Goal: Transaction & Acquisition: Purchase product/service

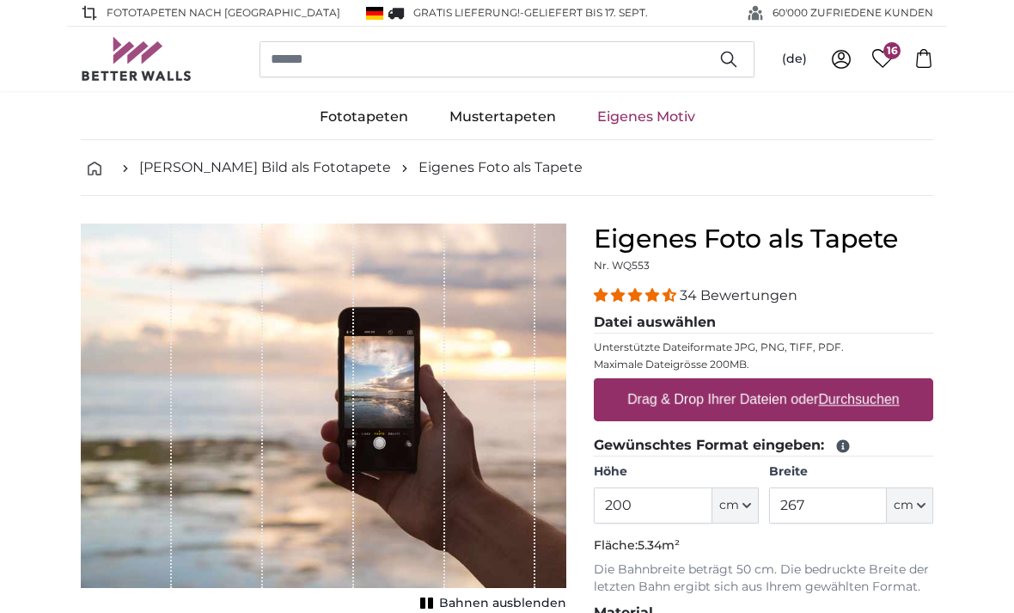
click at [773, 391] on label "Drag & Drop Ihrer Dateien oder Durchsuchen" at bounding box center [763, 399] width 286 height 34
click at [773, 383] on input "Drag & Drop Ihrer Dateien oder Durchsuchen" at bounding box center [763, 380] width 339 height 5
type input "**********"
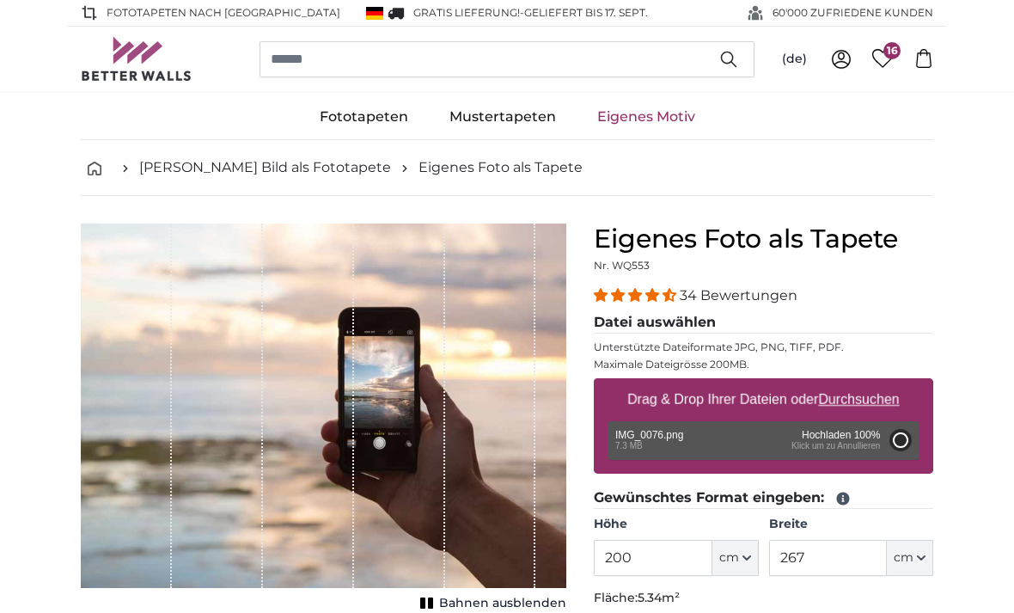
type input "122"
type input "175.7"
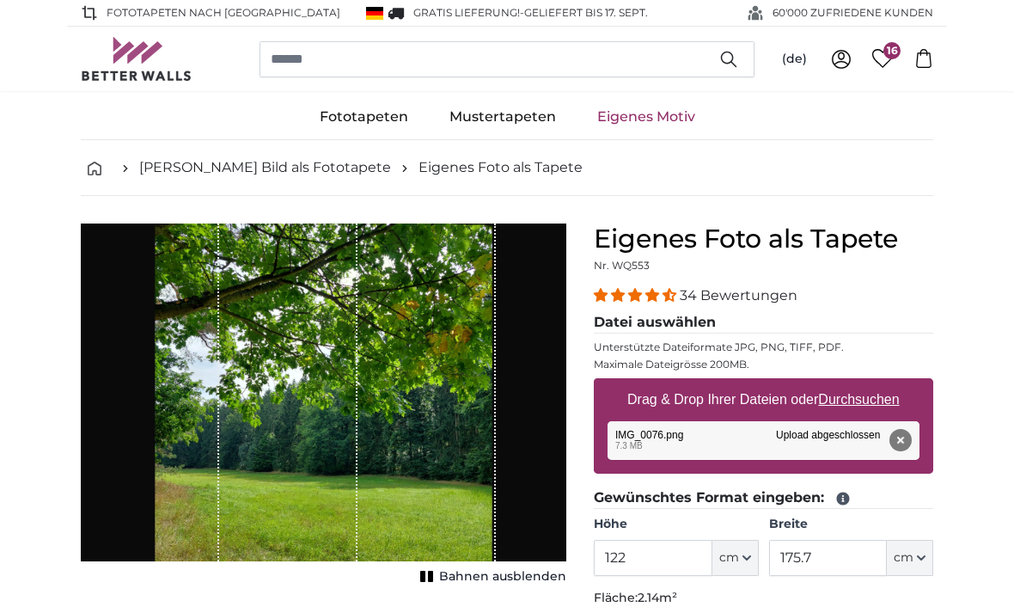
click at [655, 121] on link "Eigenes Motiv" at bounding box center [646, 117] width 139 height 45
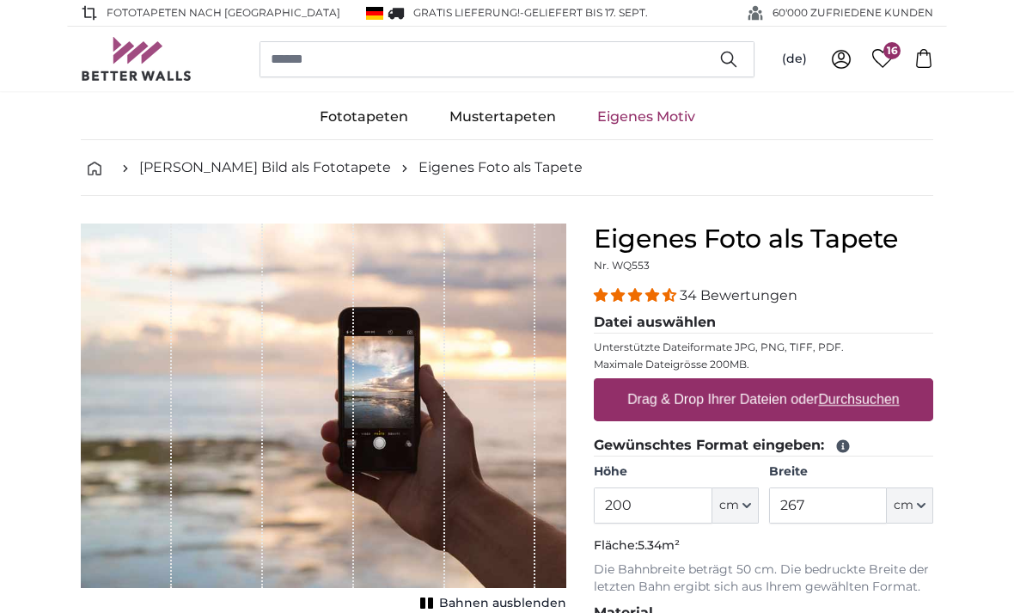
click at [887, 56] on span "16" at bounding box center [891, 50] width 17 height 17
click at [857, 398] on u "Durchsuchen" at bounding box center [859, 399] width 81 height 15
click at [857, 383] on input "Drag & Drop Ihrer Dateien oder Durchsuchen" at bounding box center [763, 380] width 339 height 5
click at [748, 400] on label "Drag & Drop Ihrer Dateien oder Durchsuchen" at bounding box center [763, 399] width 286 height 34
click at [748, 383] on input "Drag & Drop Ihrer Dateien oder Durchsuchen" at bounding box center [763, 380] width 339 height 5
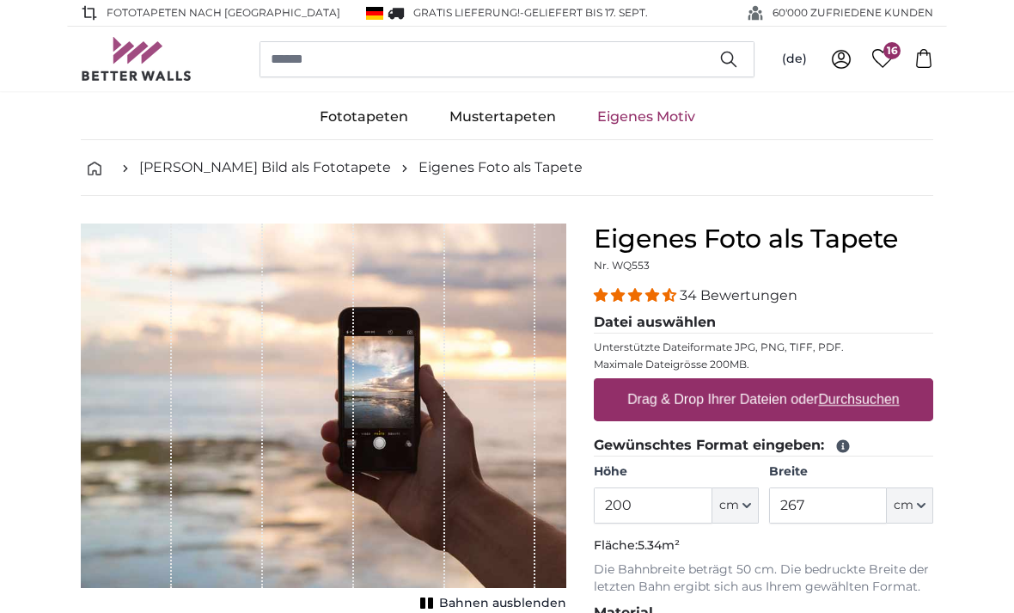
click at [385, 107] on link "Fototapeten" at bounding box center [364, 117] width 130 height 45
